Goal: Complete application form

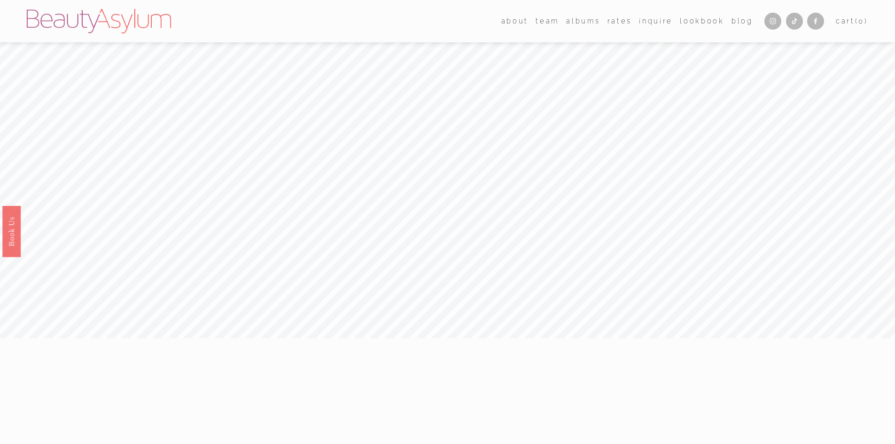
click at [610, 20] on link "Rates" at bounding box center [619, 21] width 24 height 14
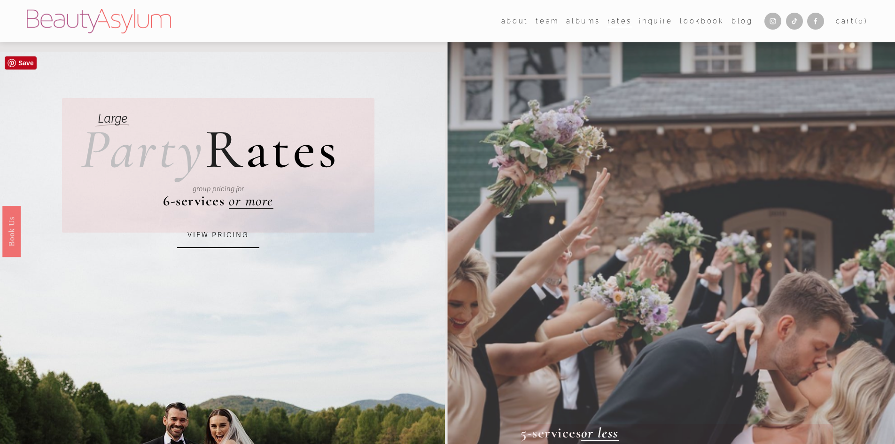
click at [208, 233] on link "VIEW PRICING" at bounding box center [218, 235] width 82 height 25
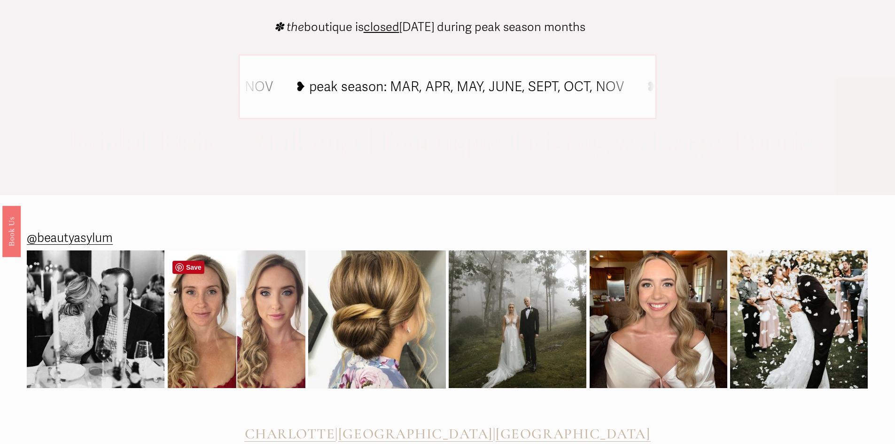
scroll to position [850, 0]
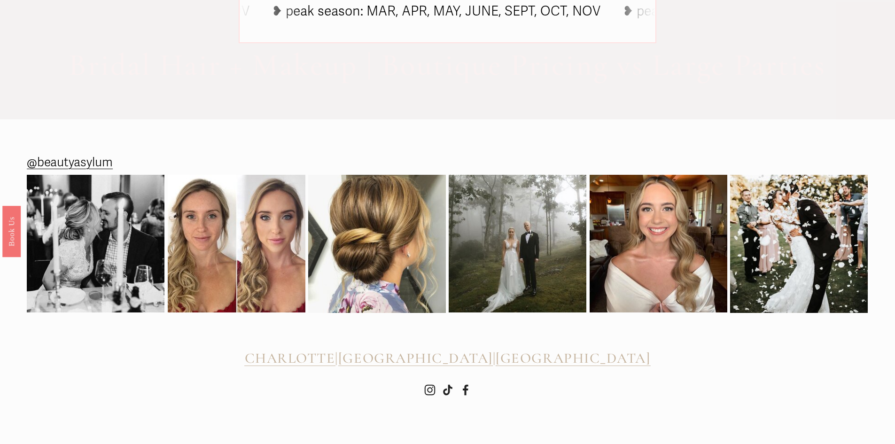
click at [432, 363] on span "[GEOGRAPHIC_DATA]" at bounding box center [415, 357] width 154 height 17
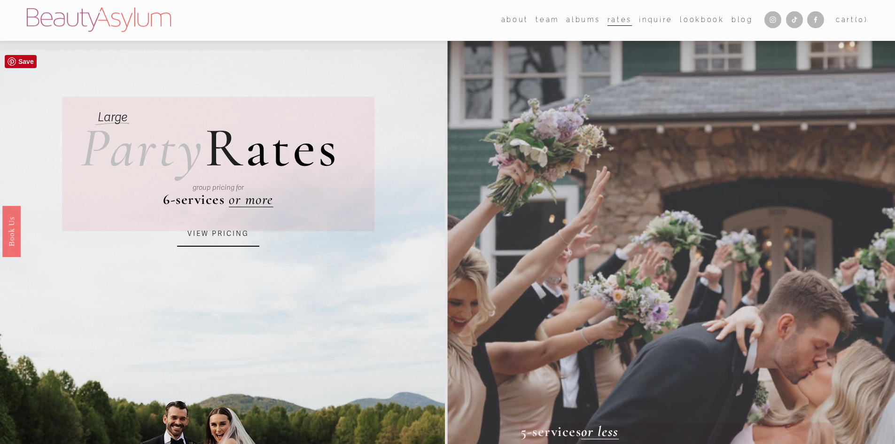
scroll to position [0, 0]
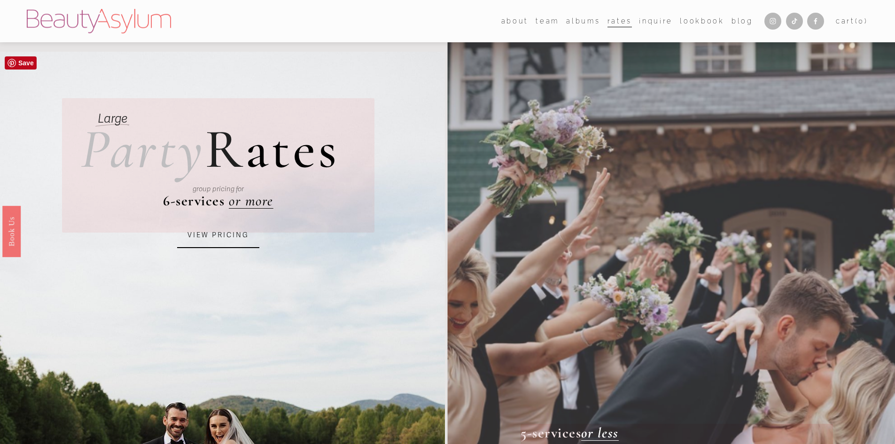
click at [197, 243] on link "VIEW PRICING" at bounding box center [218, 235] width 82 height 25
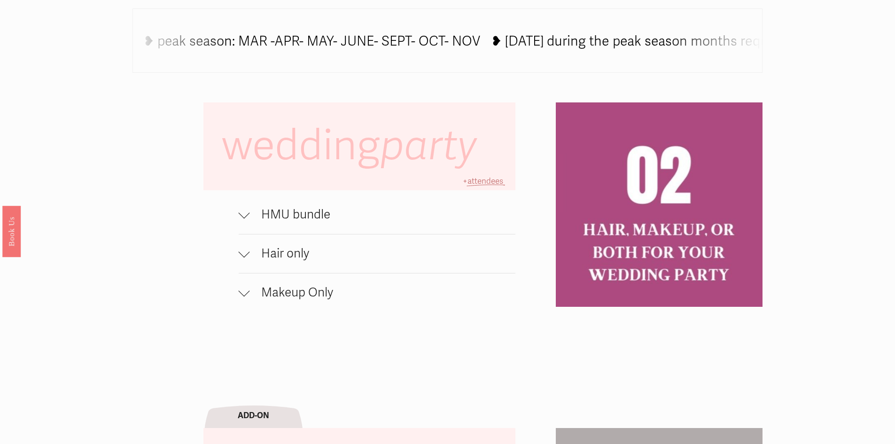
scroll to position [798, 0]
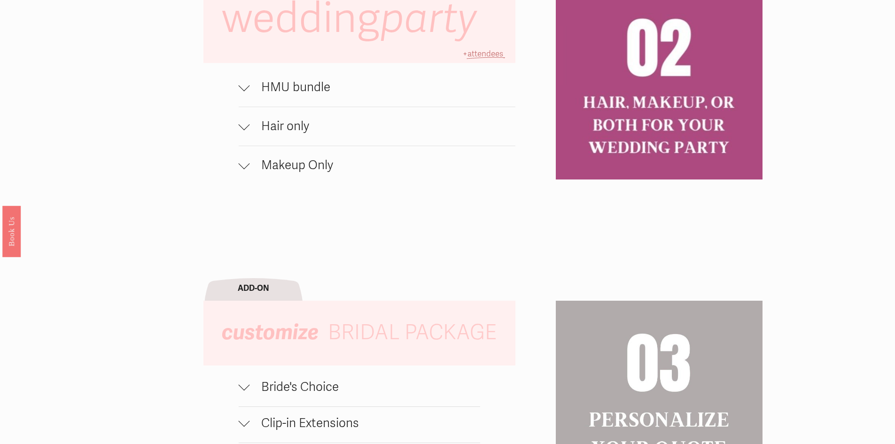
click at [332, 95] on span "HMU bundle" at bounding box center [383, 87] width 266 height 15
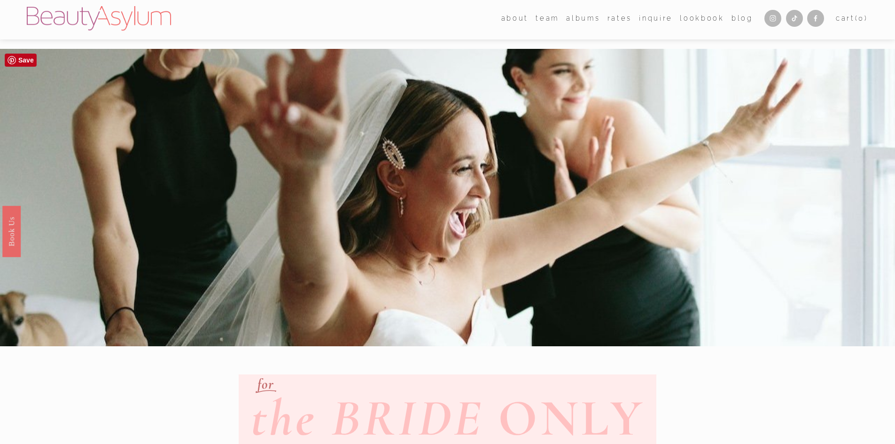
scroll to position [0, 0]
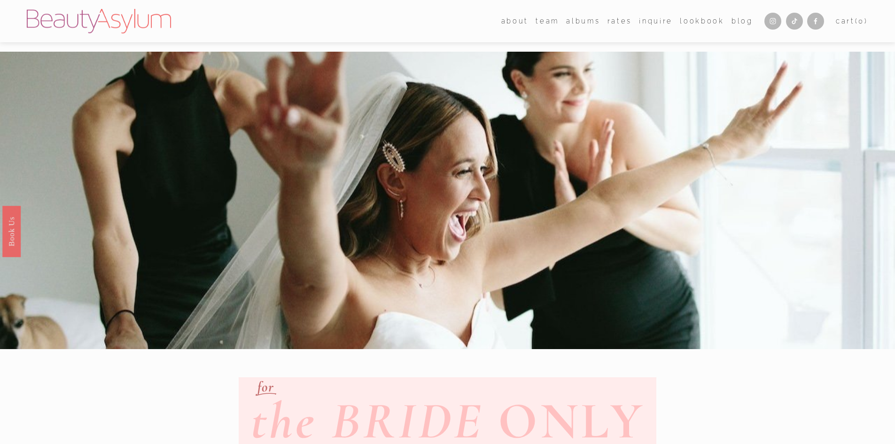
click at [615, 18] on link "Rates" at bounding box center [619, 21] width 24 height 14
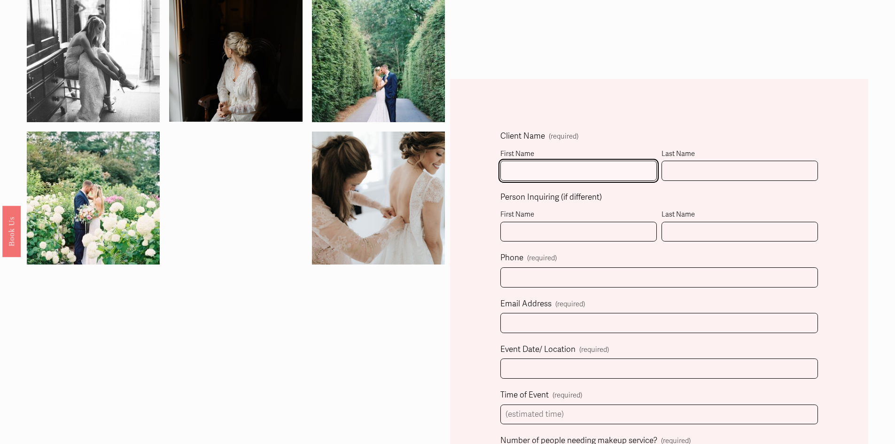
click at [522, 164] on input "First Name" at bounding box center [578, 171] width 156 height 20
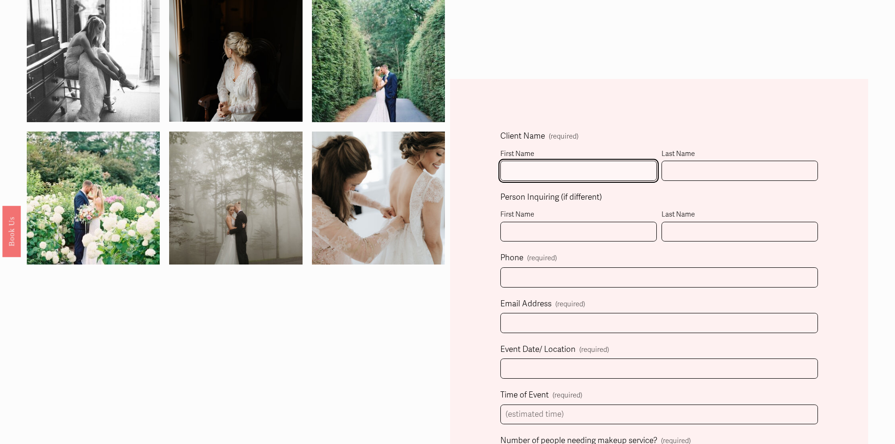
type input "EISHITA"
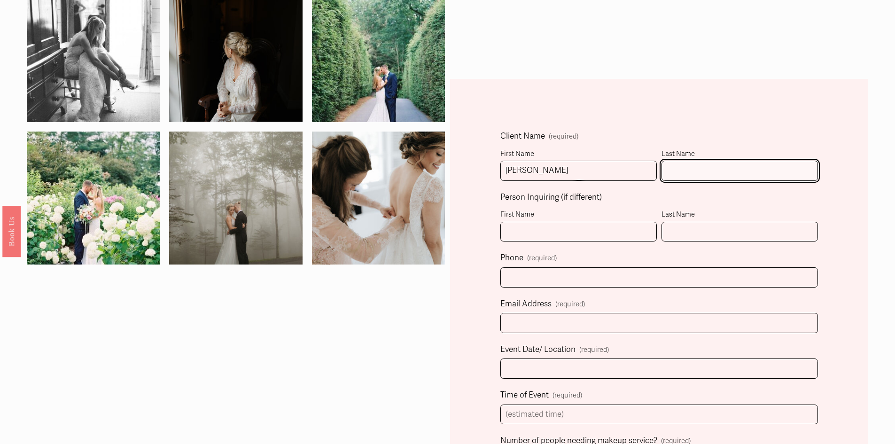
type input "TYAGI"
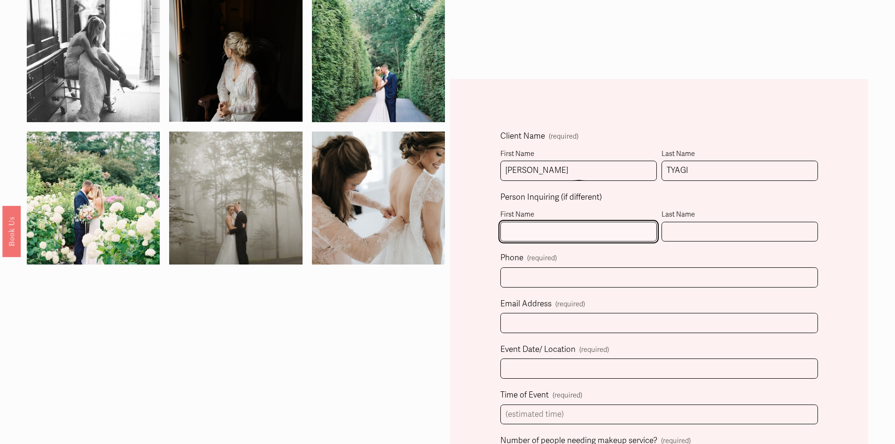
type input "EISHITA"
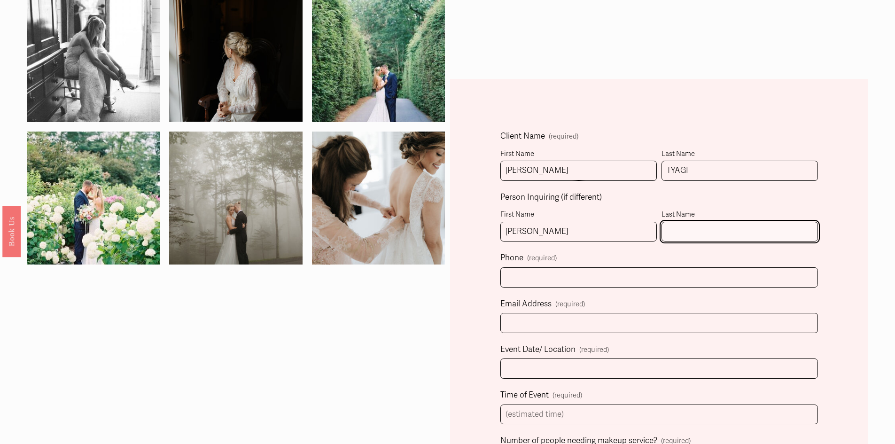
type input "TYAGI"
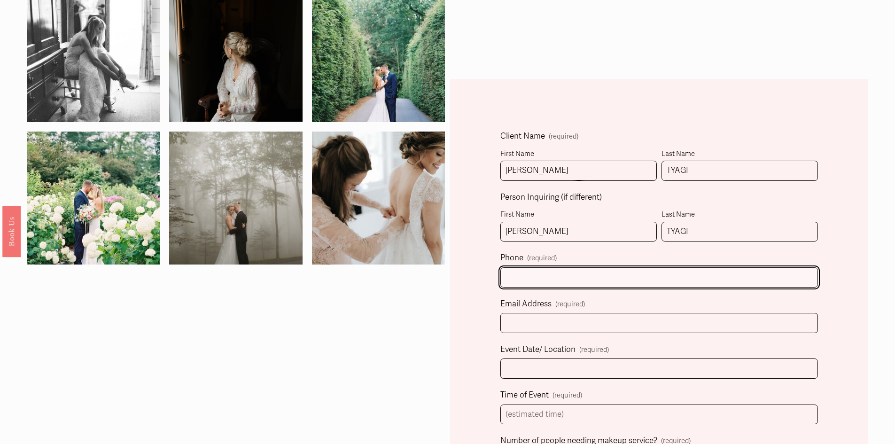
type input "(404) 358-6699"
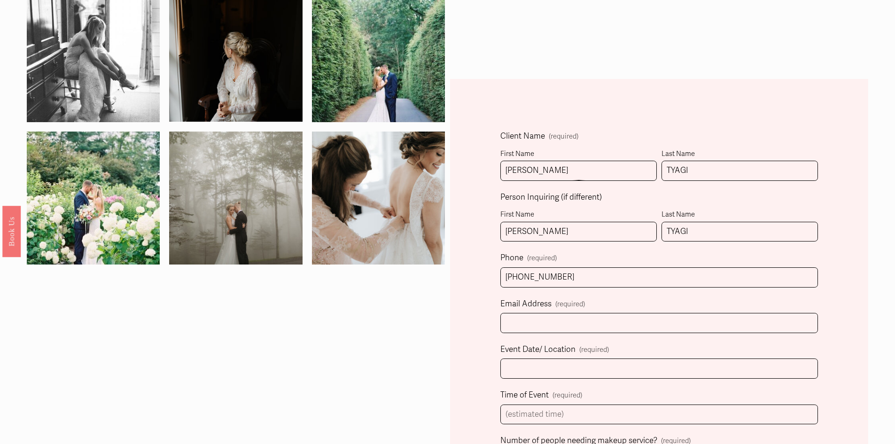
select select "Atlanta, GA"
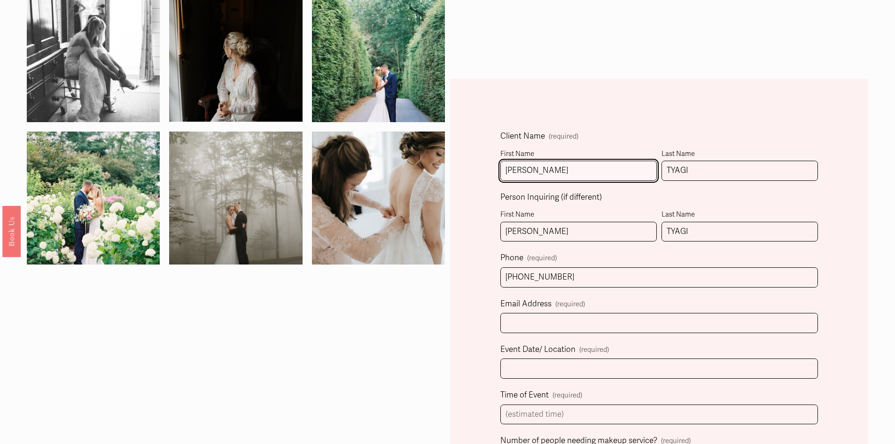
type input "(404) 358-6699"
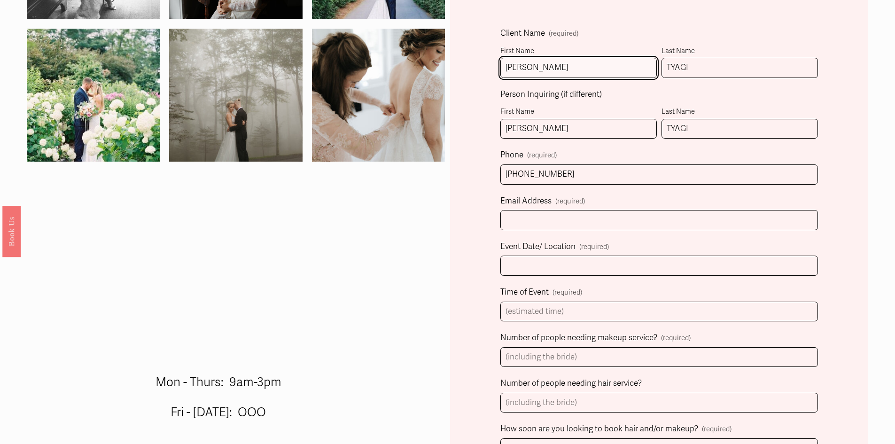
scroll to position [423, 0]
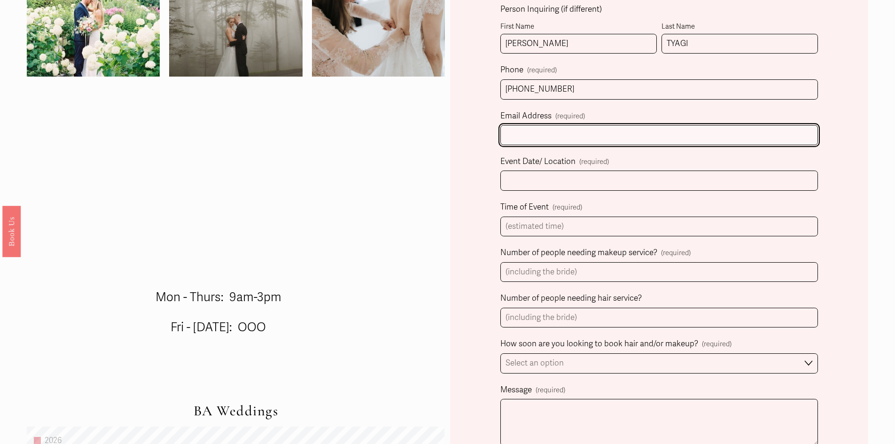
drag, startPoint x: 534, startPoint y: 142, endPoint x: 539, endPoint y: 147, distance: 7.6
click at [534, 142] on input "Email Address (required)" at bounding box center [658, 135] width 317 height 20
type input "eishi20@gmail.com"
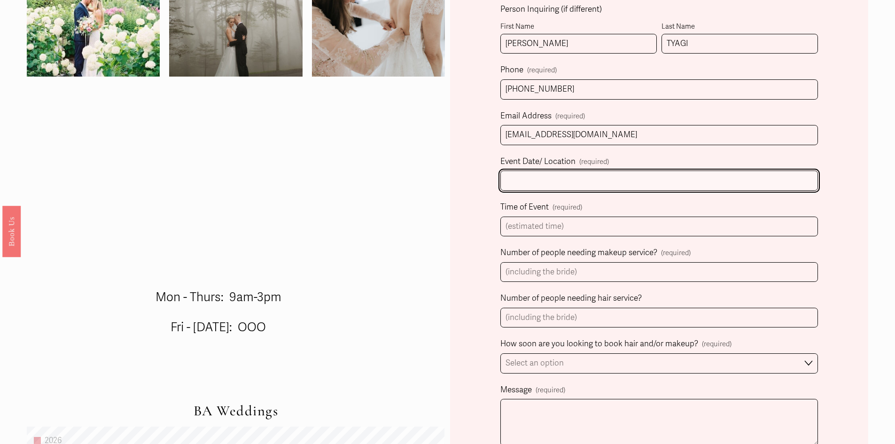
click at [560, 184] on input "Event Date/ Location (required)" at bounding box center [658, 180] width 317 height 20
click at [523, 182] on input "Soutbound" at bounding box center [658, 180] width 317 height 20
type input "Southbound"
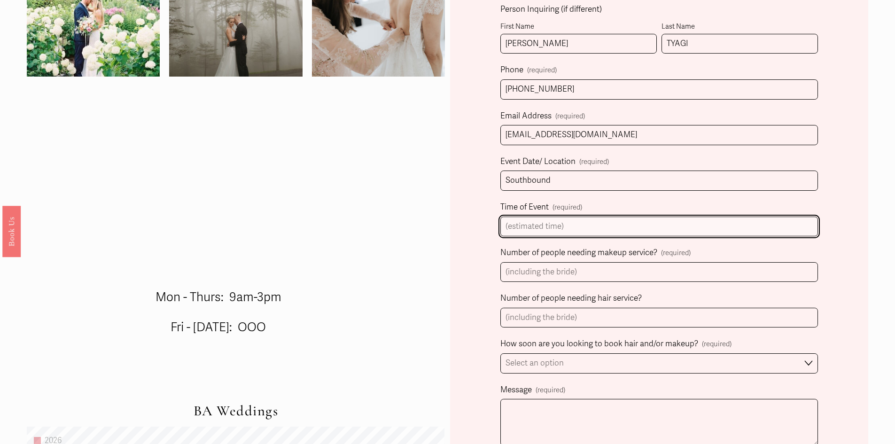
click at [536, 224] on input "Time of Event (required)" at bounding box center [658, 226] width 317 height 20
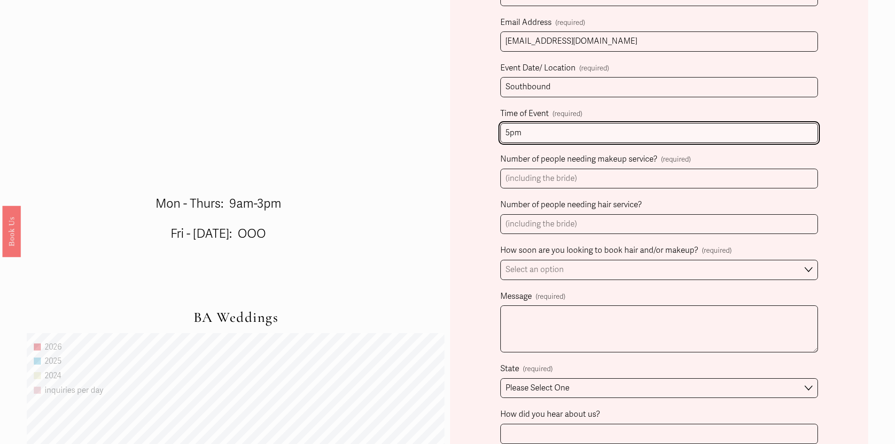
scroll to position [517, 0]
type input "5pm"
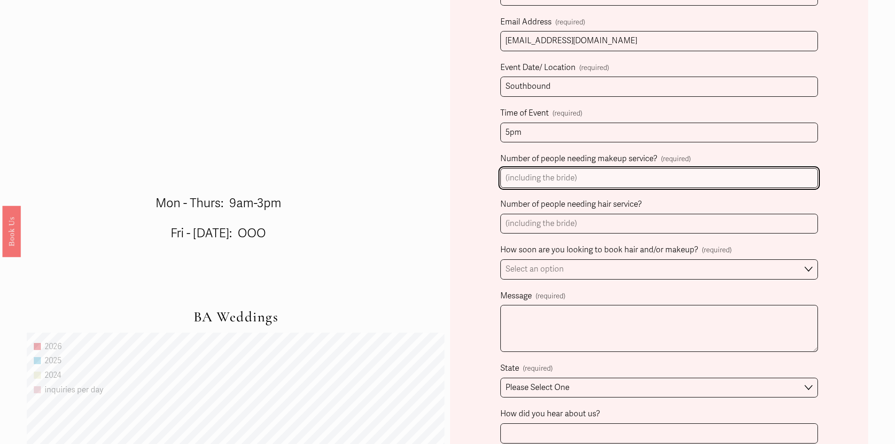
click at [547, 180] on input "Number of people needing makeup service? (required)" at bounding box center [658, 178] width 317 height 20
type input "2"
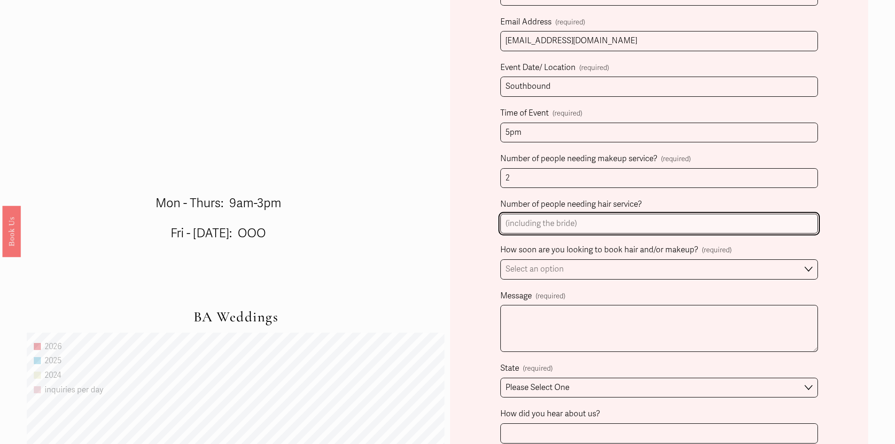
click at [541, 222] on input "Number of people needing hair service?" at bounding box center [658, 224] width 317 height 20
type input "2"
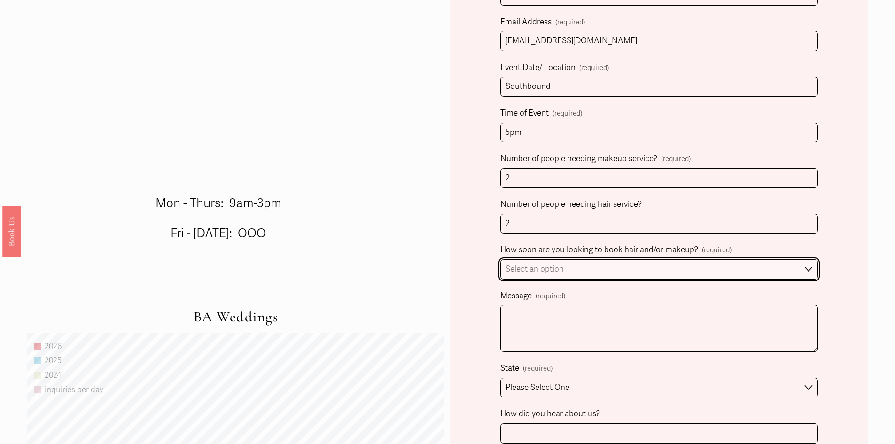
click at [552, 271] on select "Select an option Immediately 1-2 weeks I'm looking for information & not ready …" at bounding box center [658, 269] width 317 height 20
select select "1-2 weeks"
click at [500, 261] on select "Select an option Immediately 1-2 weeks I'm looking for information & not ready …" at bounding box center [658, 269] width 317 height 20
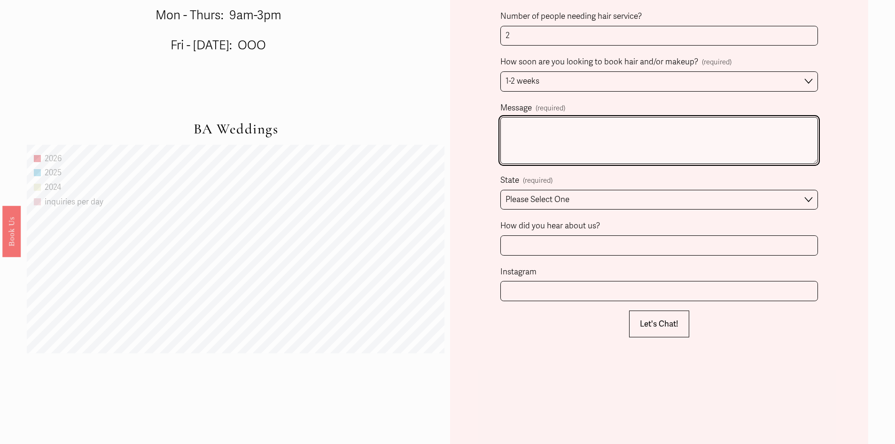
click at [547, 132] on textarea "Message (required)" at bounding box center [658, 140] width 317 height 47
type textarea "I"
type textarea "Event is at Southbound but I'll be getting ready at home - its a smaller weddin…"
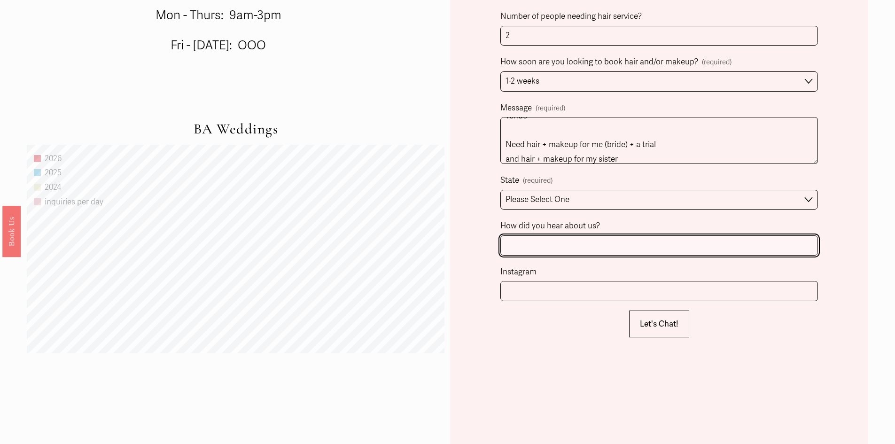
click at [549, 250] on input "How did you hear about us?" at bounding box center [658, 245] width 317 height 20
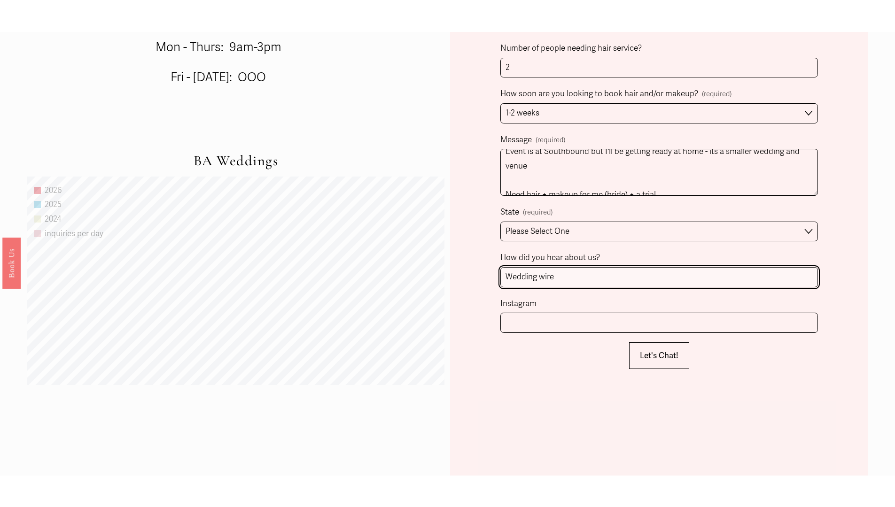
scroll to position [0, 0]
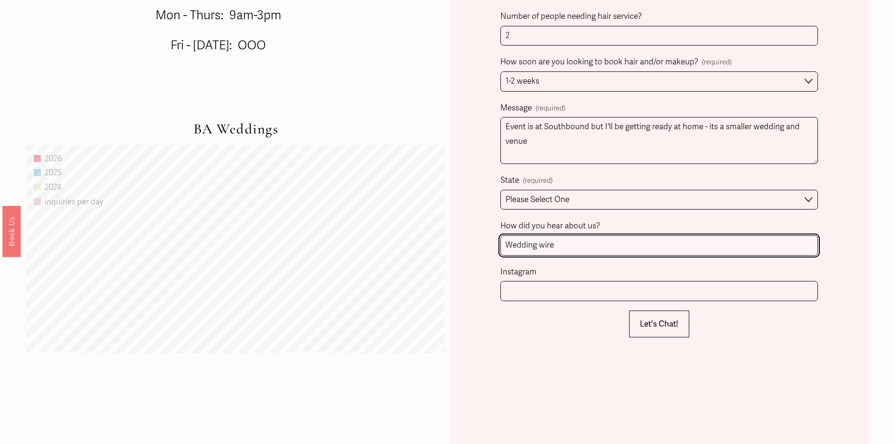
type input "Wedding wire"
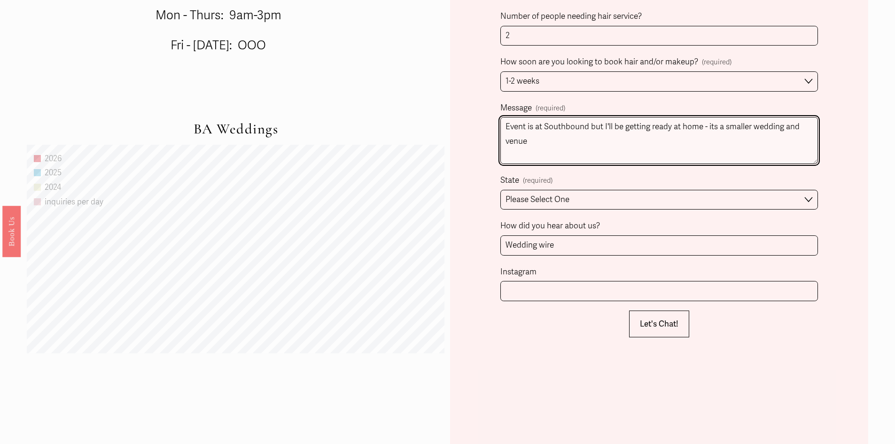
click at [701, 129] on textarea "Event is at Southbound but I'll be getting ready at home - its a smaller weddin…" at bounding box center [658, 140] width 317 height 47
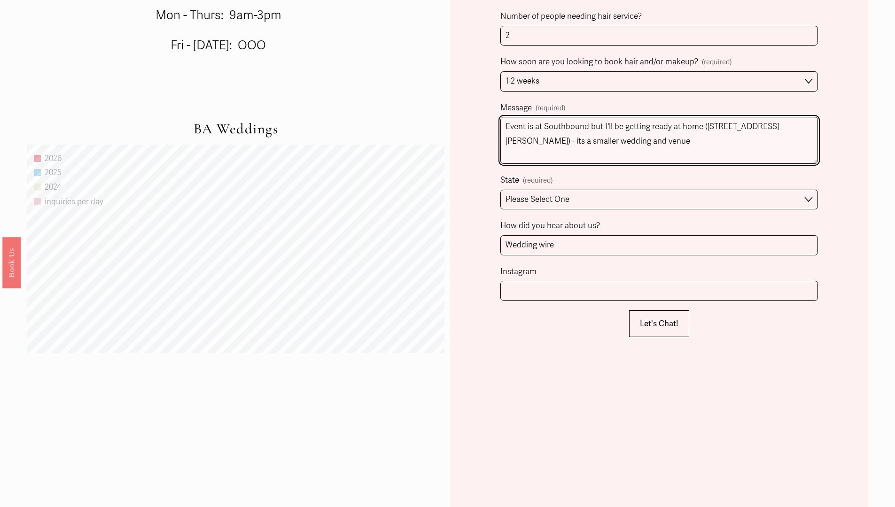
type textarea "Event is at Southbound but I'll be getting ready at home (2587 Salem Xing, Tuck…"
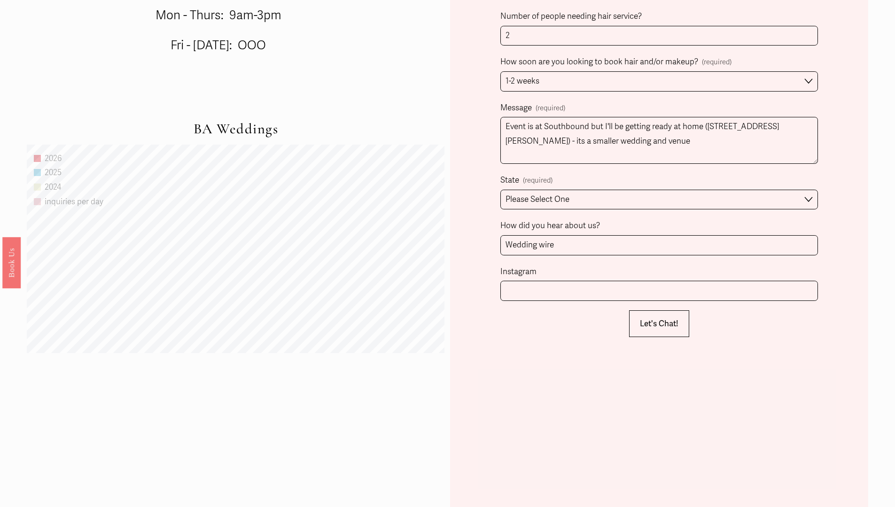
click at [501, 392] on div "Client Name (required) First Name EISHITA Last Name TYAGI Person Inquiring (if …" at bounding box center [659, 88] width 418 height 958
click at [870, 65] on div "We aim to respond within 48hrs. Inquiries sent Fri-Sun, will be answered by Mon…" at bounding box center [447, 18] width 895 height 1283
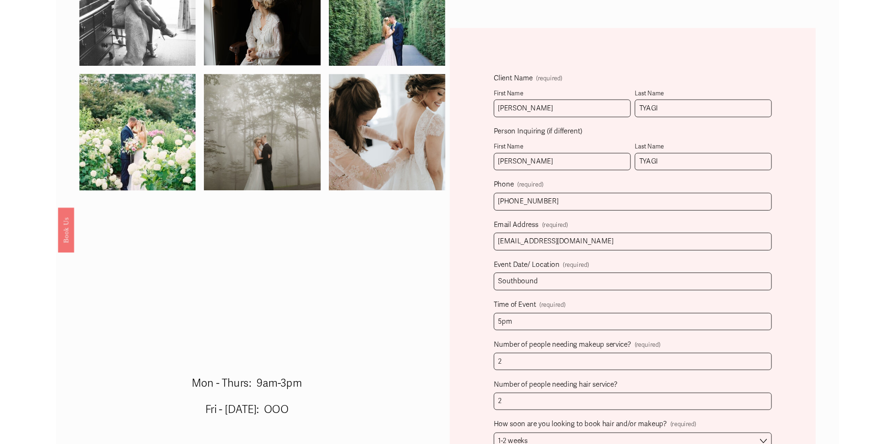
scroll to position [47, 0]
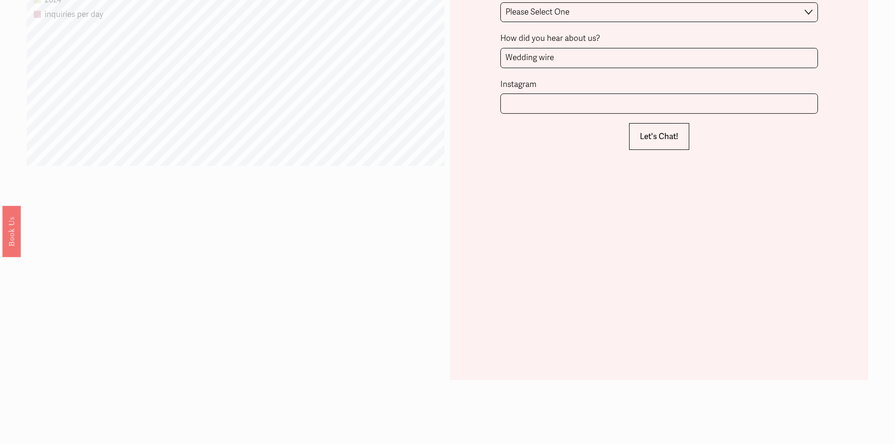
scroll to position [892, 0]
click at [663, 131] on button "Let's Chat! Let's Chat!" at bounding box center [659, 136] width 60 height 27
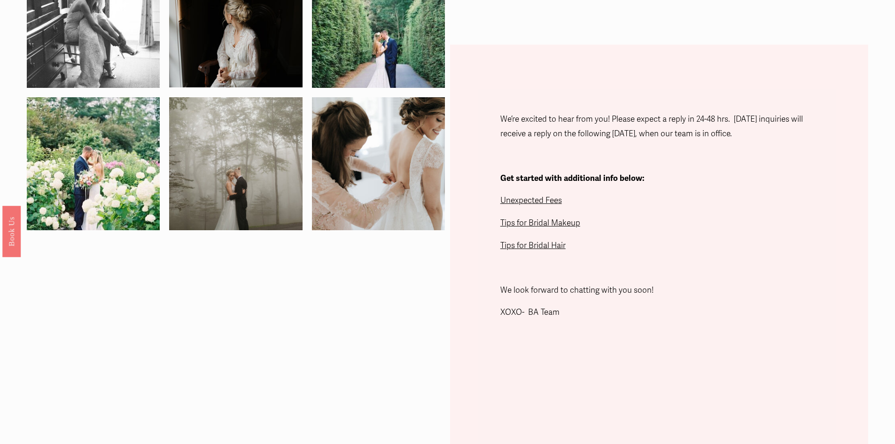
scroll to position [269, 0]
